Goal: Task Accomplishment & Management: Use online tool/utility

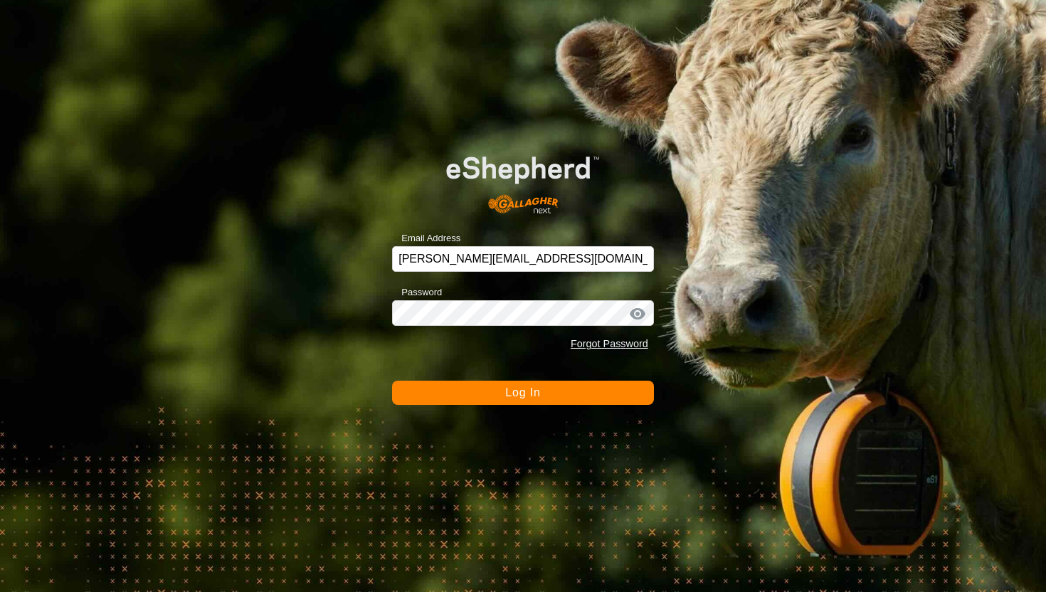
click at [524, 405] on div "Email Address [PERSON_NAME][EMAIL_ADDRESS][DOMAIN_NAME] Password Forgot Passwor…" at bounding box center [523, 296] width 1046 height 592
click at [526, 398] on span "Log In" at bounding box center [522, 392] width 35 height 12
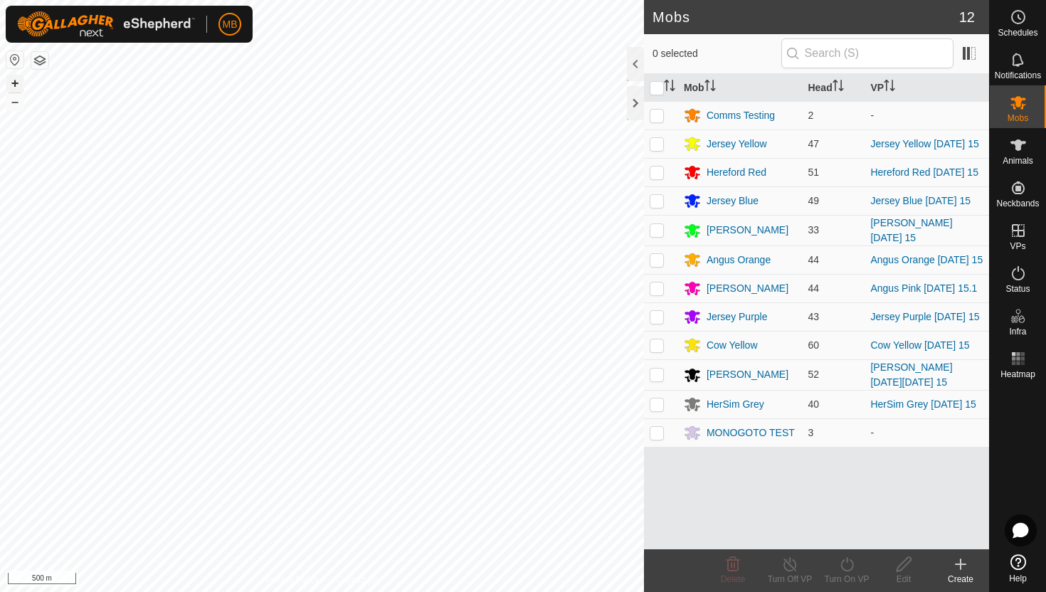
click at [15, 83] on button "+" at bounding box center [14, 83] width 17 height 17
click at [235, 254] on div "trough B corn Type: trough Capacity: 100L Water Level: 100% Drinkable: Yes + – …" at bounding box center [322, 296] width 644 height 592
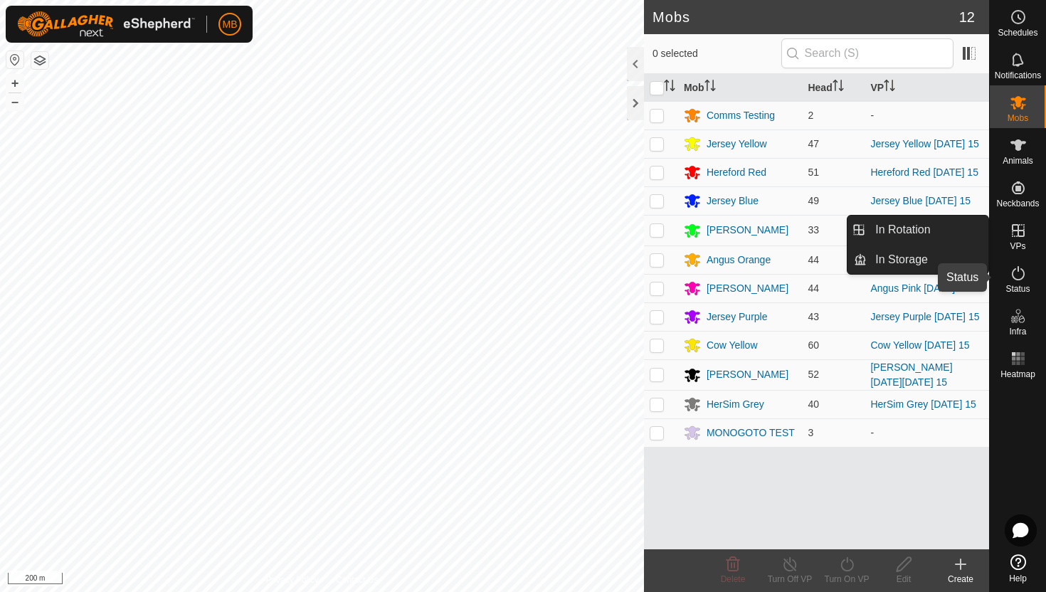
click at [1018, 273] on icon at bounding box center [1017, 273] width 17 height 17
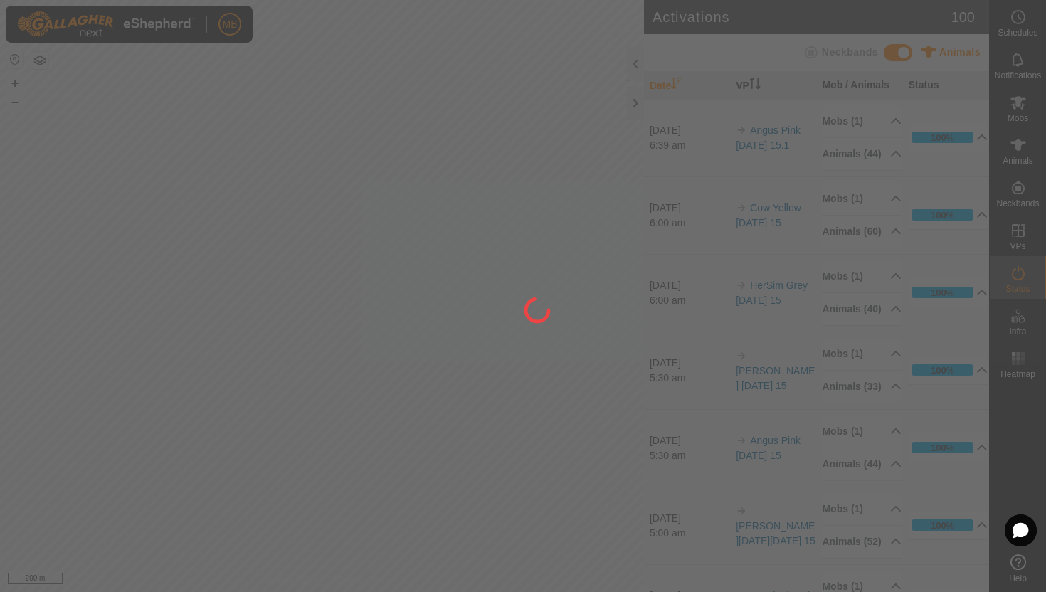
click at [1016, 273] on div at bounding box center [523, 296] width 1046 height 592
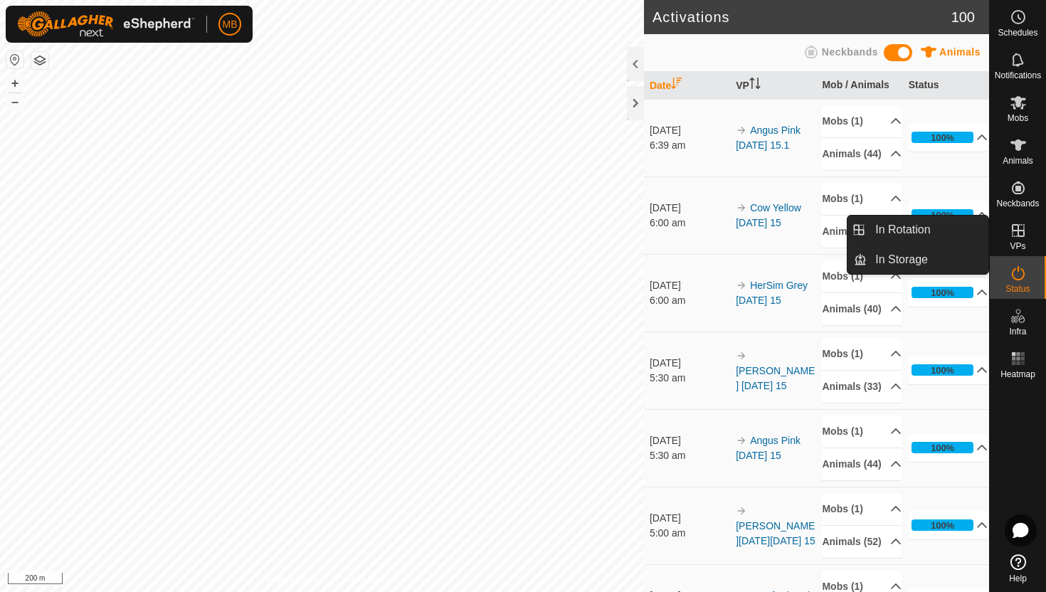
click at [1020, 235] on icon at bounding box center [1017, 230] width 17 height 17
click at [930, 230] on link "In Rotation" at bounding box center [927, 230] width 122 height 28
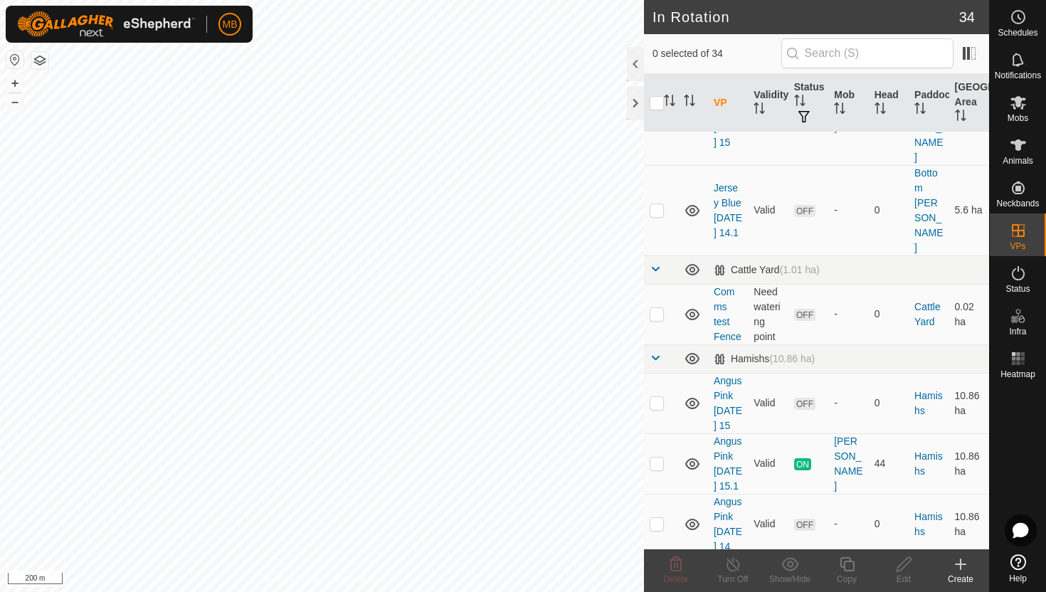
scroll to position [267, 0]
click at [660, 456] on p-checkbox at bounding box center [656, 461] width 14 height 11
checkbox input "true"
click at [846, 568] on icon at bounding box center [847, 563] width 18 height 17
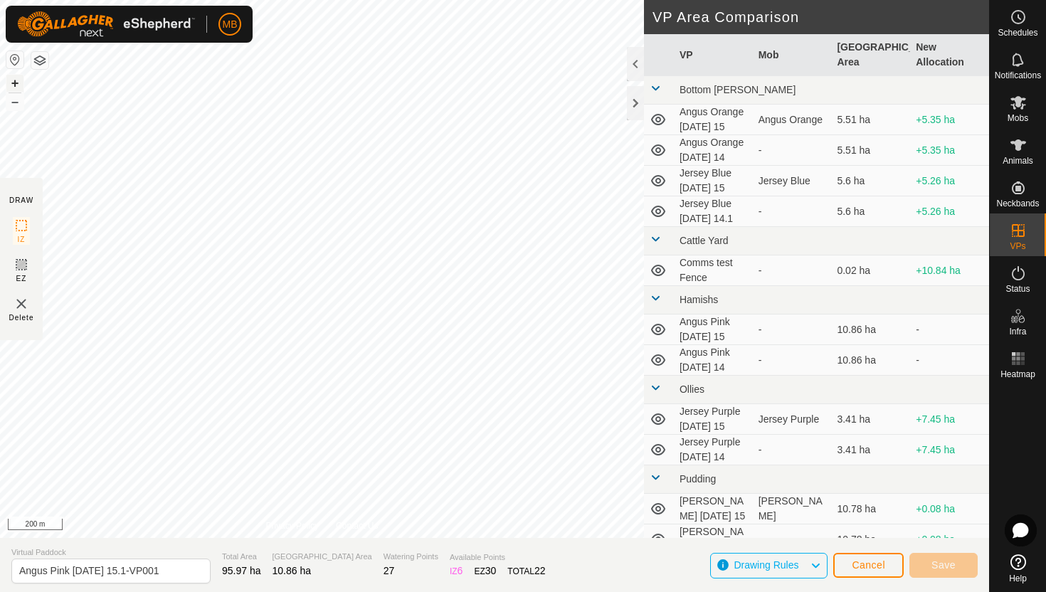
click at [16, 85] on button "+" at bounding box center [14, 83] width 17 height 17
click at [16, 80] on button "+" at bounding box center [14, 83] width 17 height 17
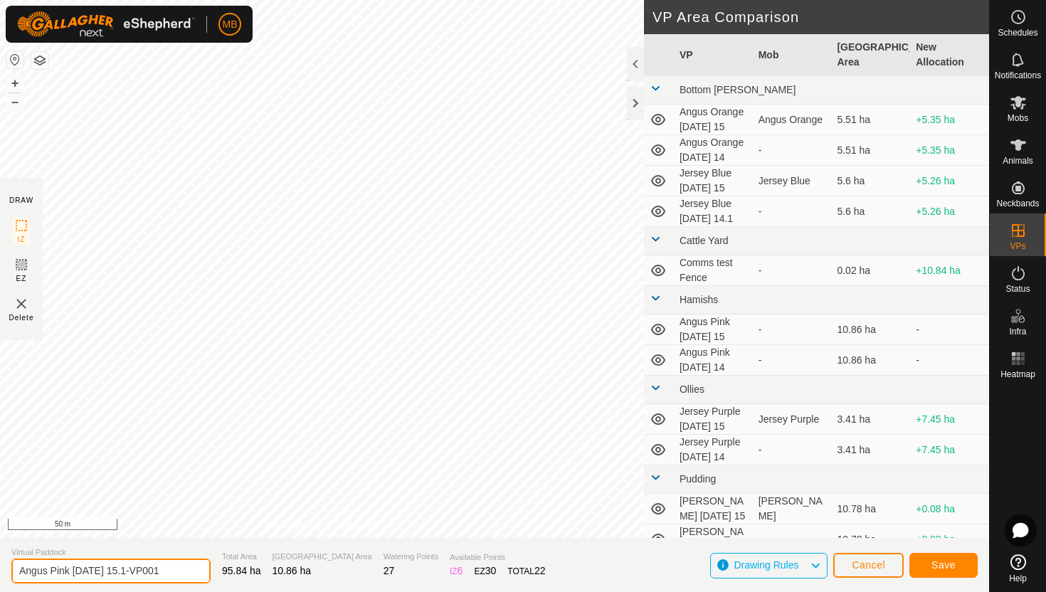
click at [165, 574] on input "Angus Pink [DATE] 15.1-VP001" at bounding box center [110, 570] width 199 height 25
type input "Angus Pink [DATE] 15.2"
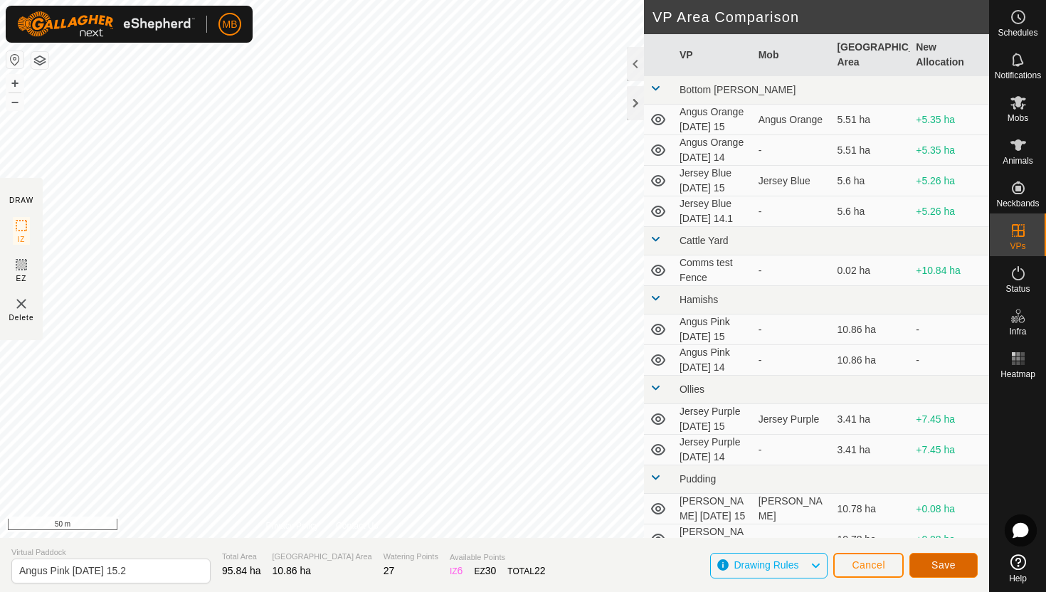
click at [947, 563] on span "Save" at bounding box center [943, 564] width 24 height 11
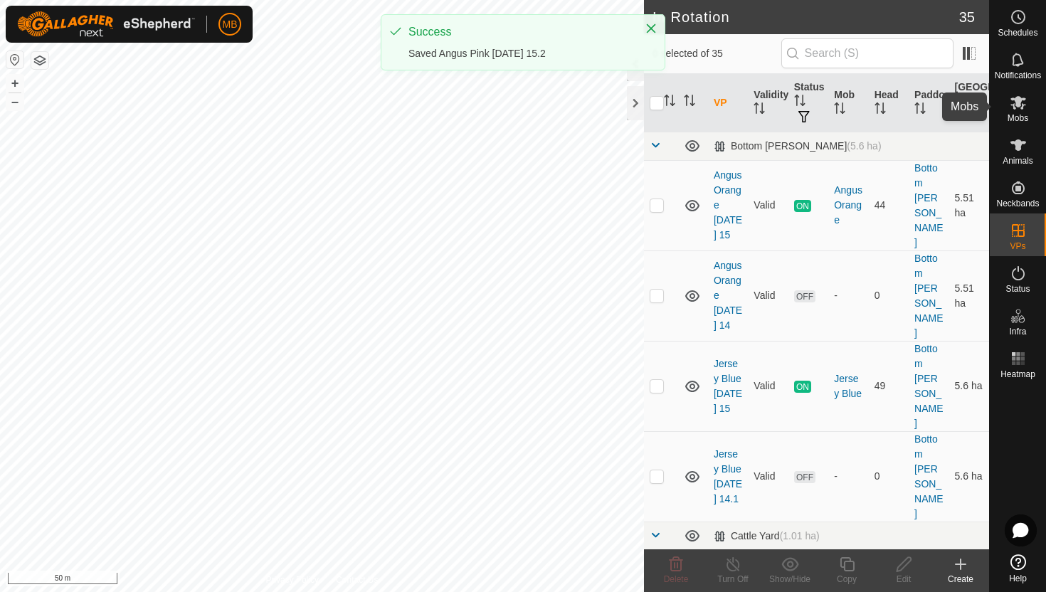
click at [1013, 102] on icon at bounding box center [1017, 102] width 17 height 17
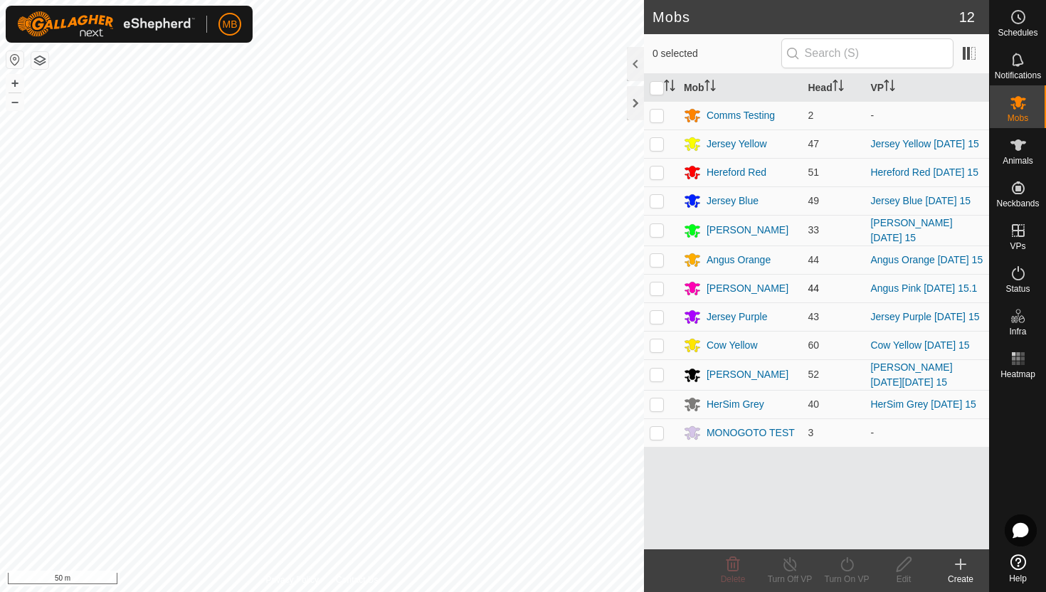
click at [656, 285] on p-checkbox at bounding box center [656, 287] width 14 height 11
checkbox input "true"
click at [849, 563] on icon at bounding box center [847, 563] width 18 height 17
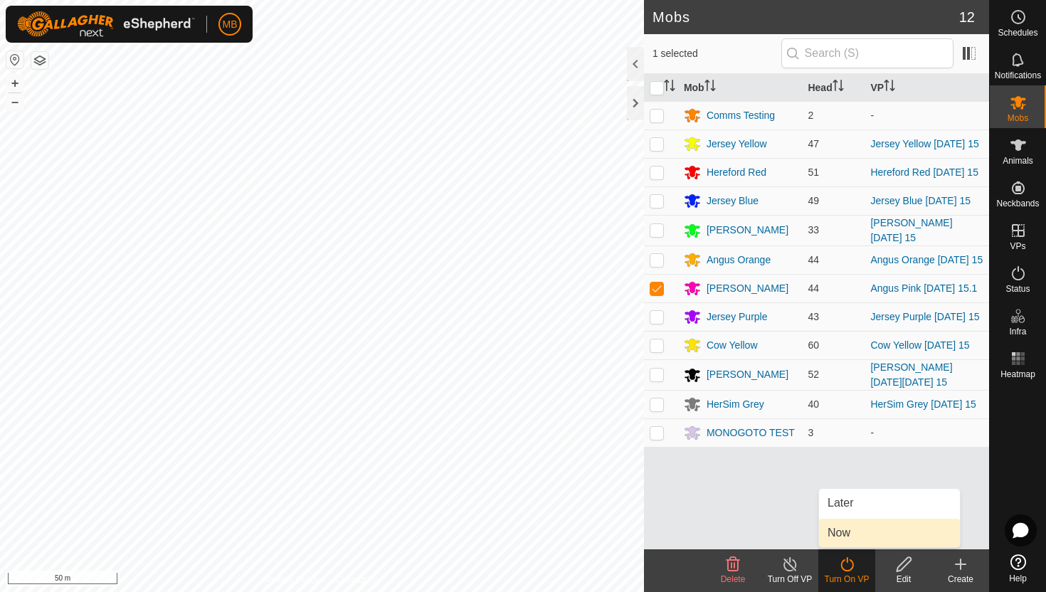
click at [847, 533] on link "Now" at bounding box center [889, 533] width 141 height 28
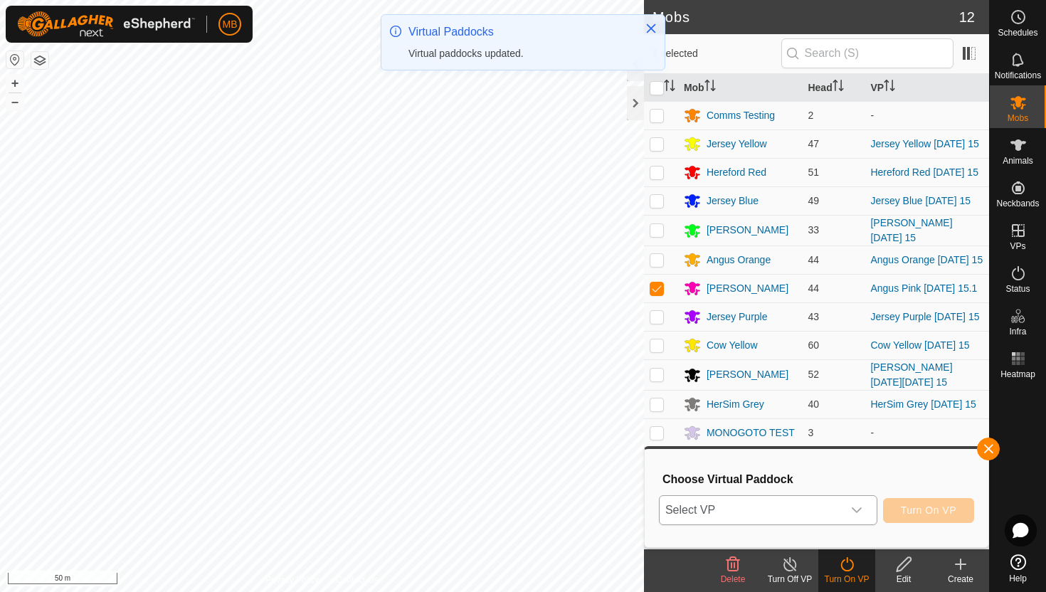
click at [856, 510] on icon "dropdown trigger" at bounding box center [856, 509] width 11 height 11
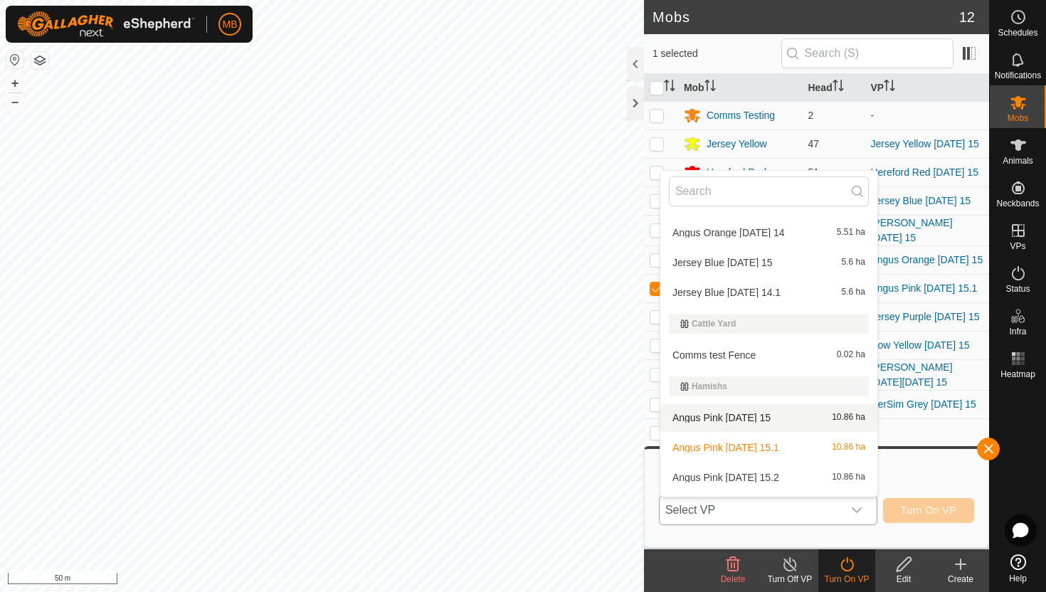
scroll to position [60, 0]
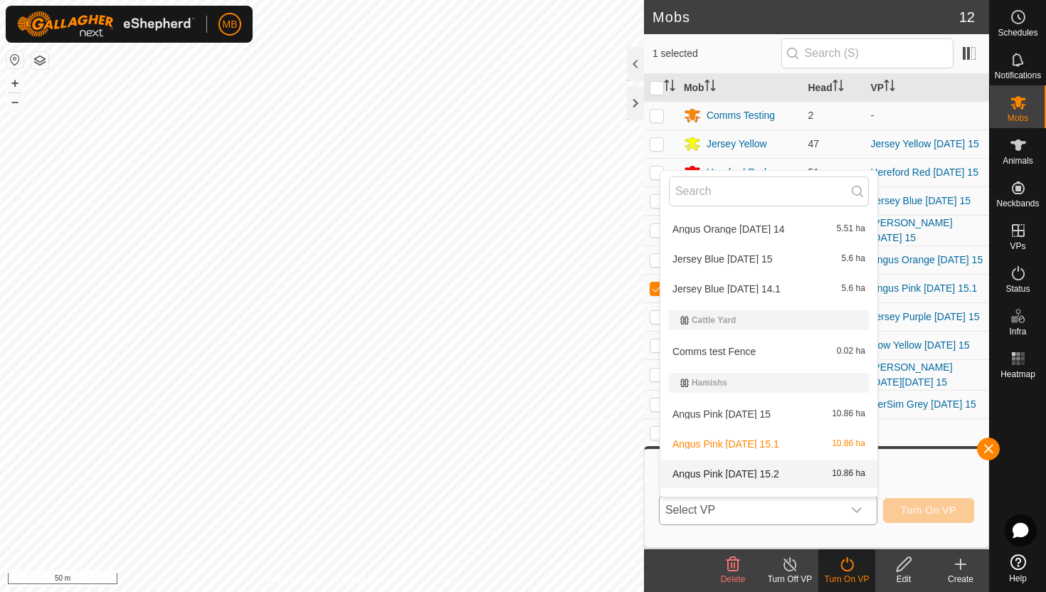
click at [773, 472] on li "Angus Pink [DATE] 15.2 10.86 ha" at bounding box center [768, 473] width 217 height 28
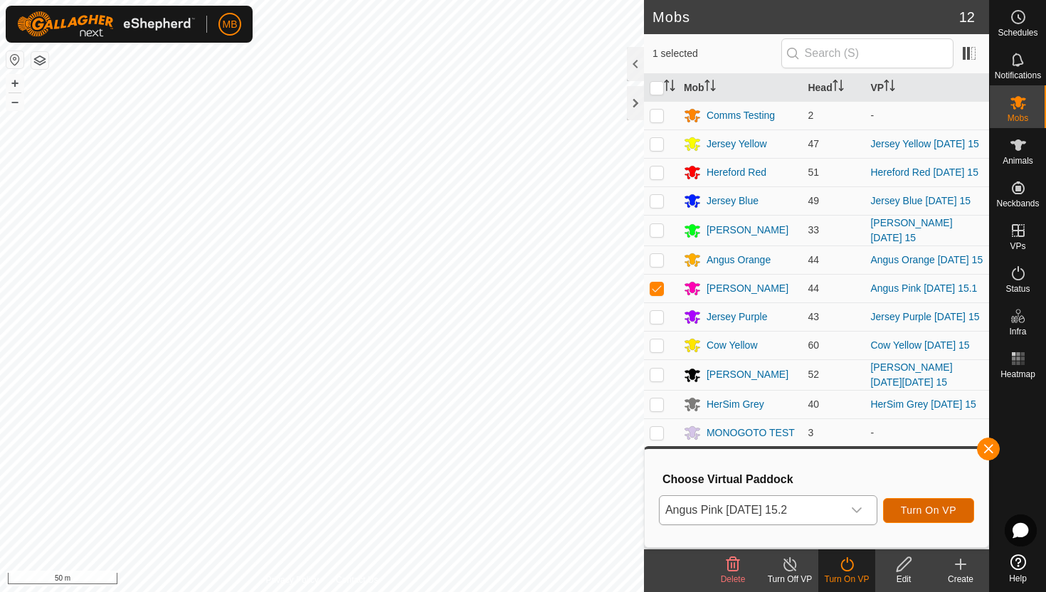
click at [942, 501] on button "Turn On VP" at bounding box center [928, 510] width 91 height 25
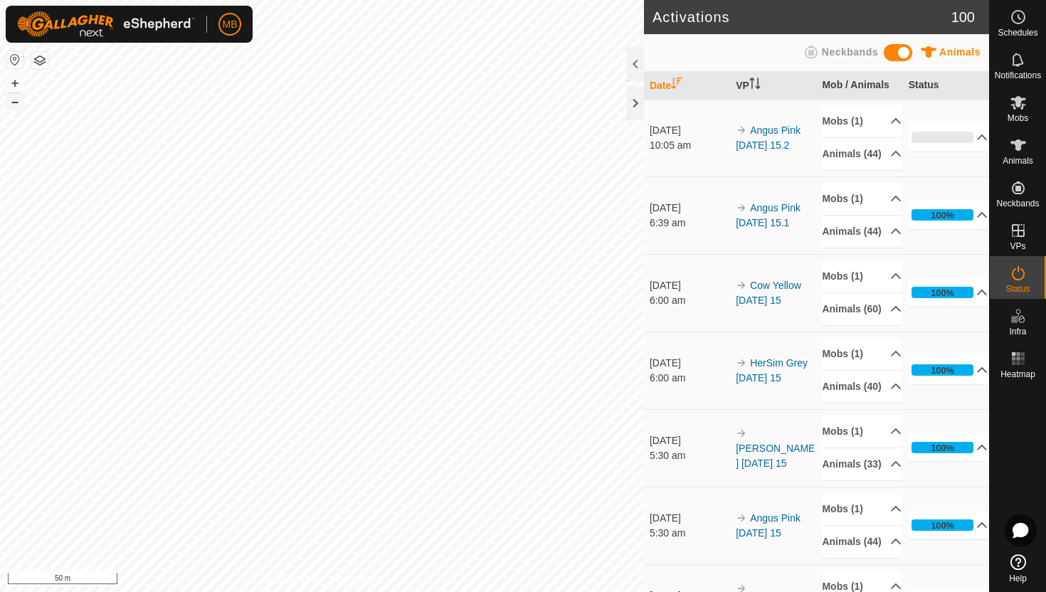
click at [14, 98] on button "–" at bounding box center [14, 101] width 17 height 17
click at [12, 109] on button "–" at bounding box center [14, 101] width 17 height 17
click at [14, 105] on button "–" at bounding box center [14, 101] width 17 height 17
